Goal: Information Seeking & Learning: Learn about a topic

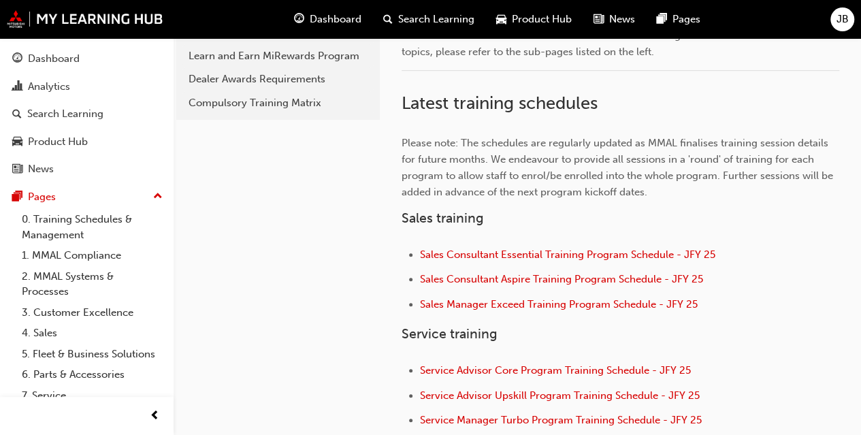
scroll to position [382, 0]
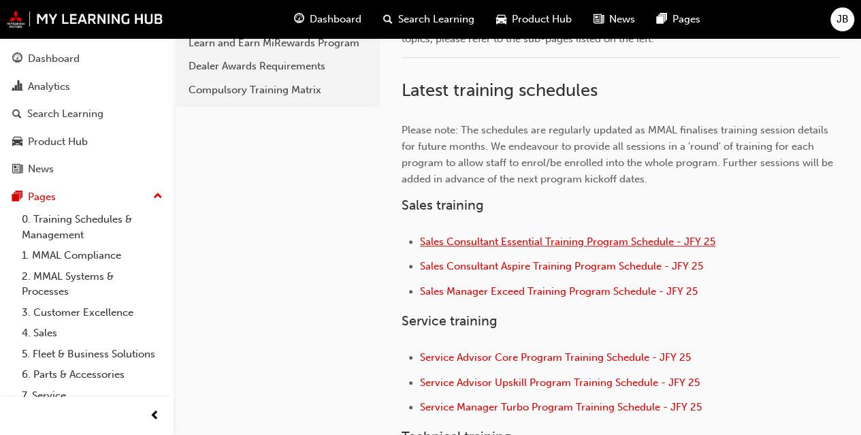
click at [527, 237] on span "Sales Consultant Essential Training Program Schedule - JFY 25" at bounding box center [567, 241] width 295 height 12
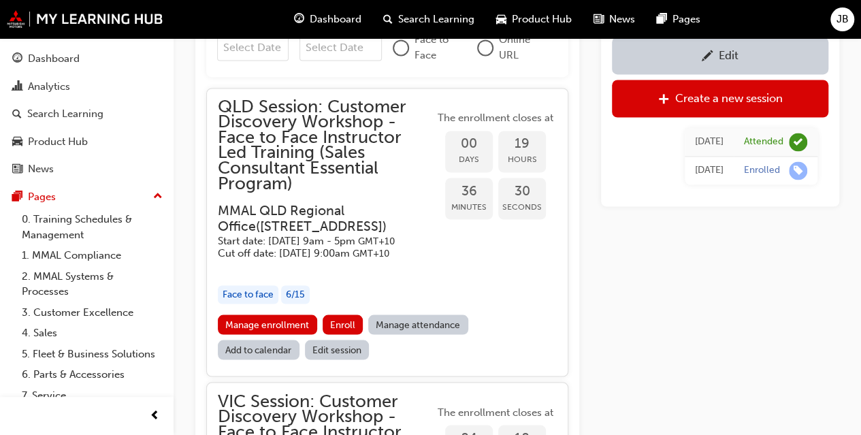
scroll to position [1101, 0]
click at [68, 218] on link "0. Training Schedules & Management" at bounding box center [92, 227] width 152 height 36
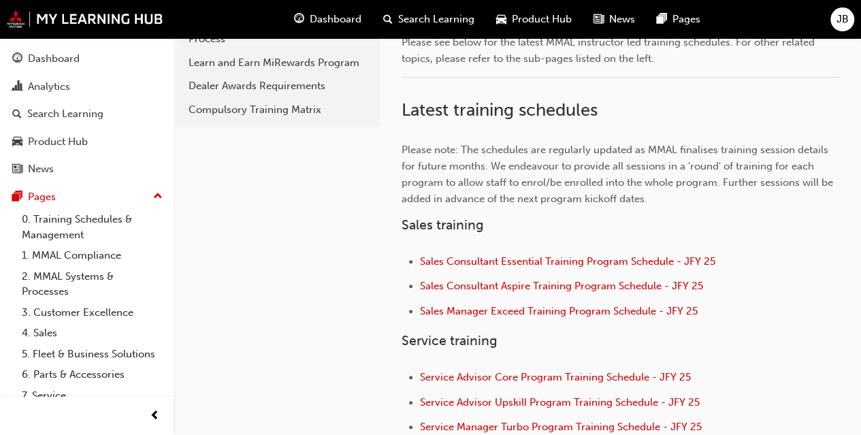
scroll to position [363, 0]
click at [494, 309] on span "Sales Manager Exceed Training Program Schedule - JFY 25" at bounding box center [559, 310] width 278 height 12
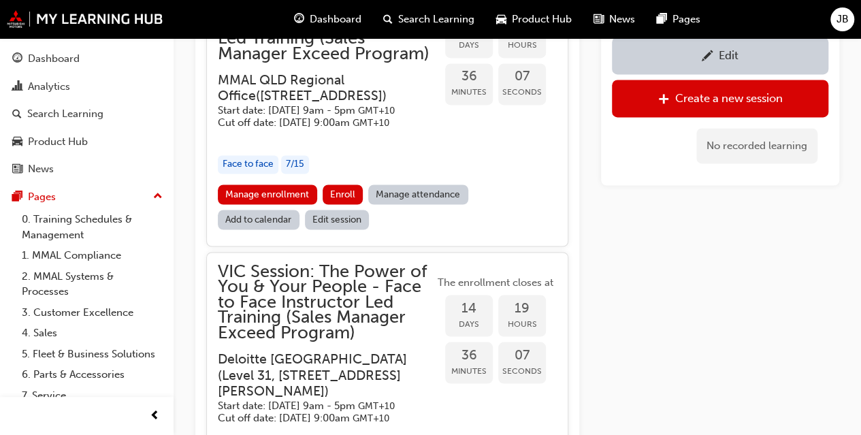
scroll to position [1020, 0]
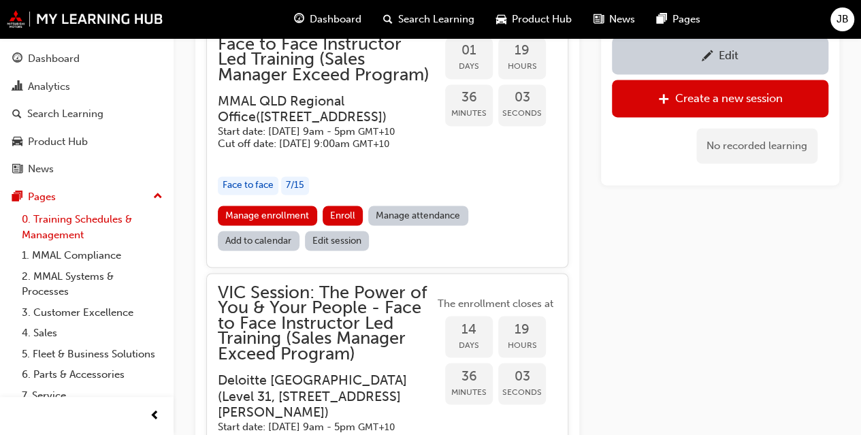
click at [65, 219] on link "0. Training Schedules & Management" at bounding box center [92, 227] width 152 height 36
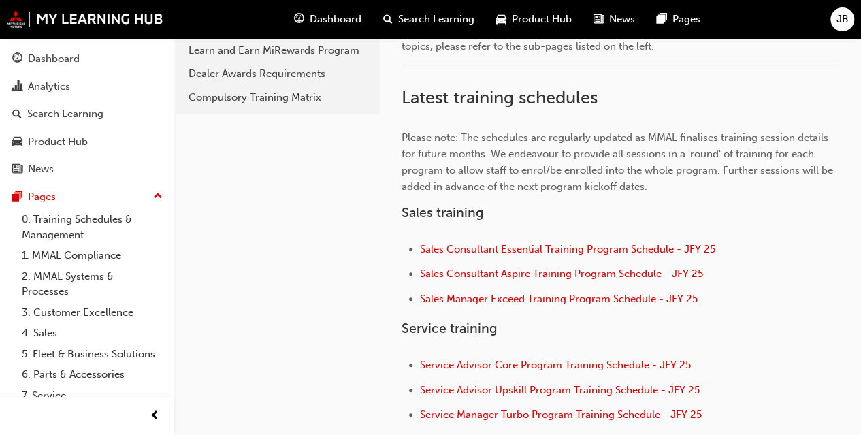
scroll to position [412, 0]
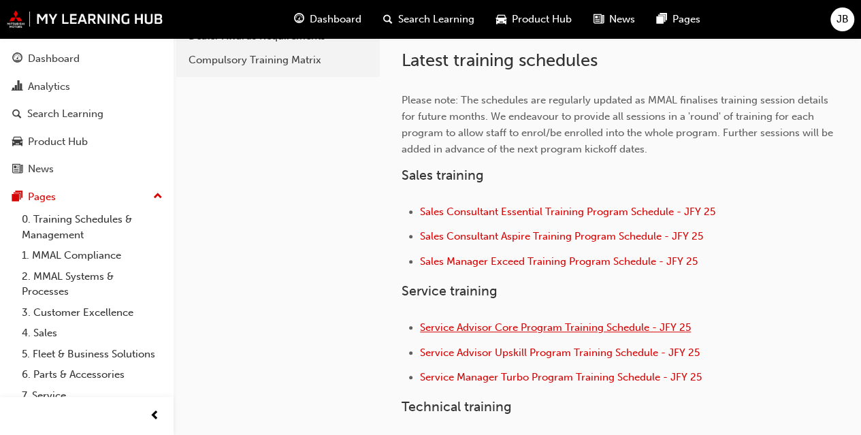
click at [505, 323] on span "Service Advisor Core Program Training Schedule - JFY 25" at bounding box center [555, 327] width 271 height 12
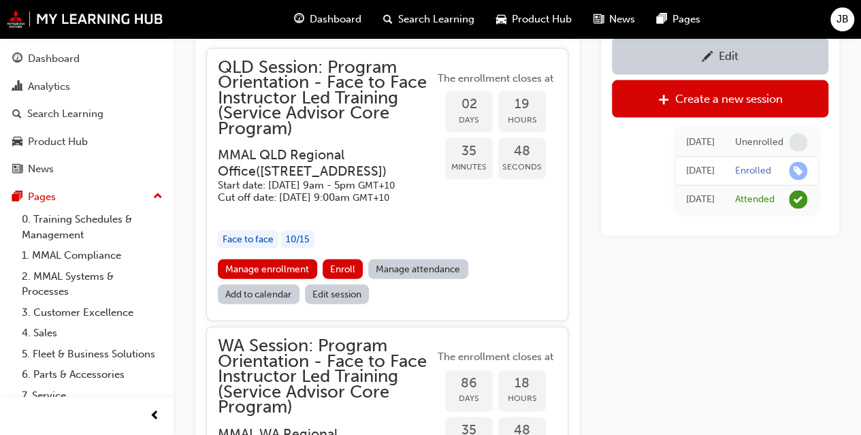
scroll to position [1448, 0]
